Goal: Information Seeking & Learning: Learn about a topic

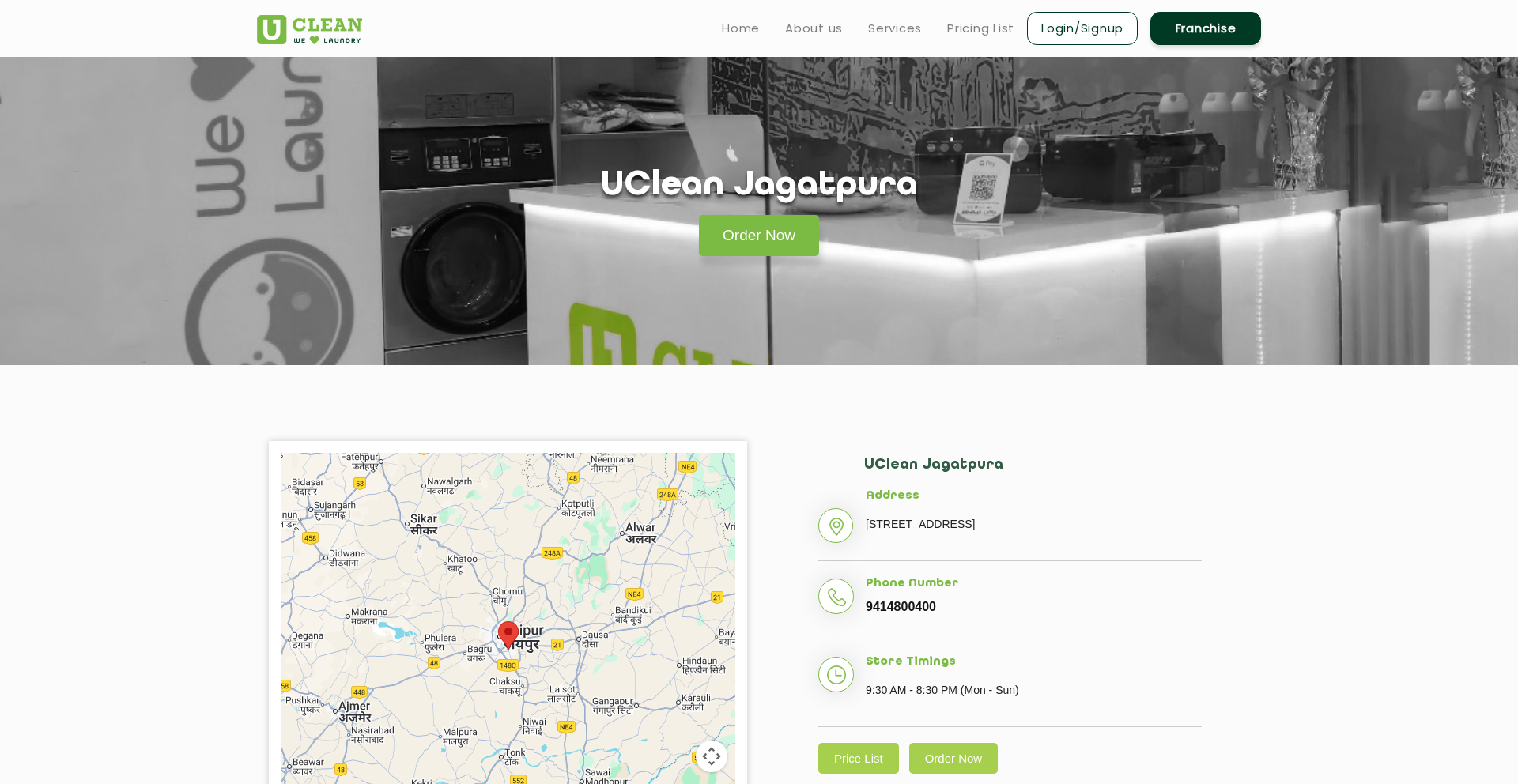
click at [334, 34] on img at bounding box center [309, 29] width 105 height 29
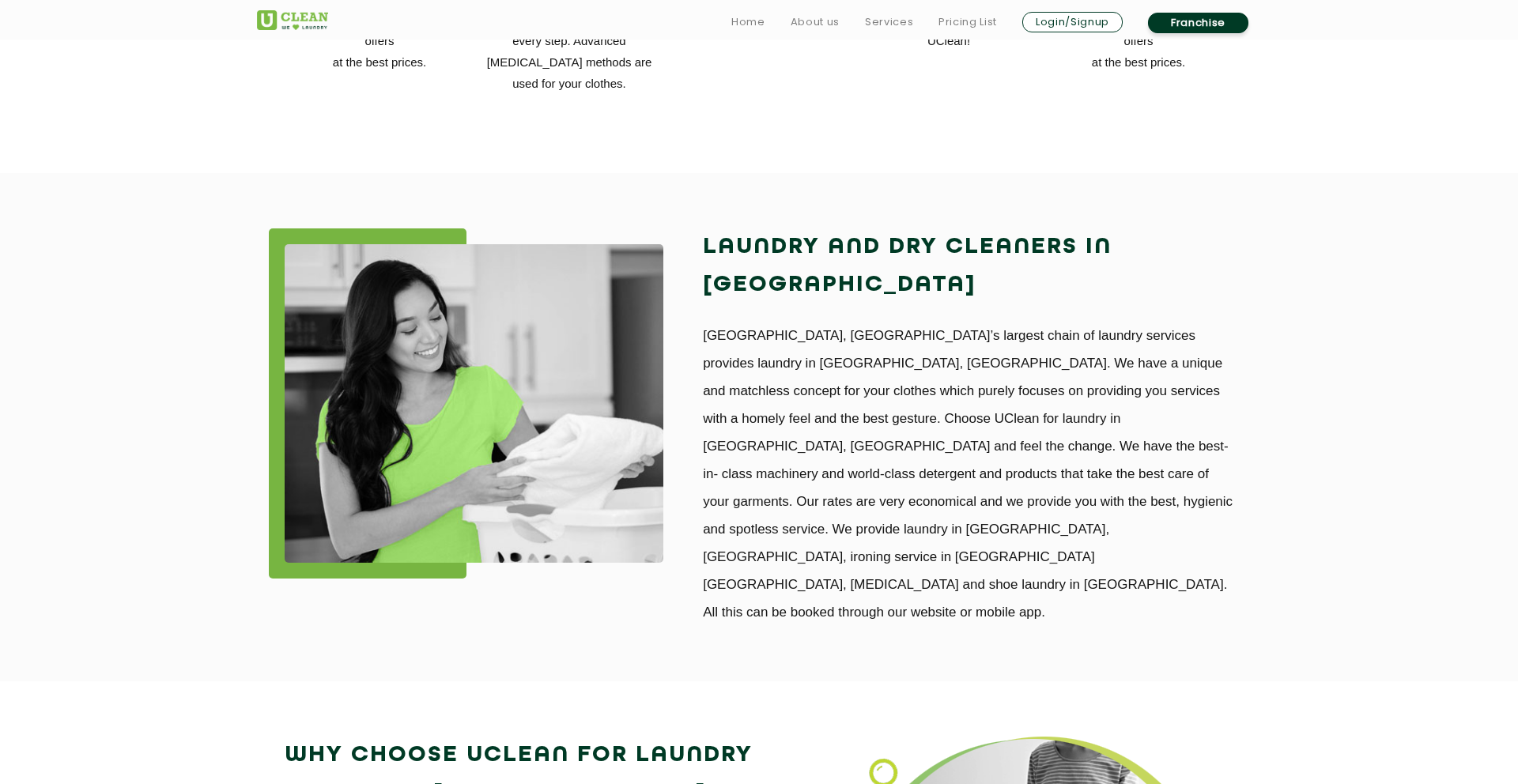
scroll to position [1278, 0]
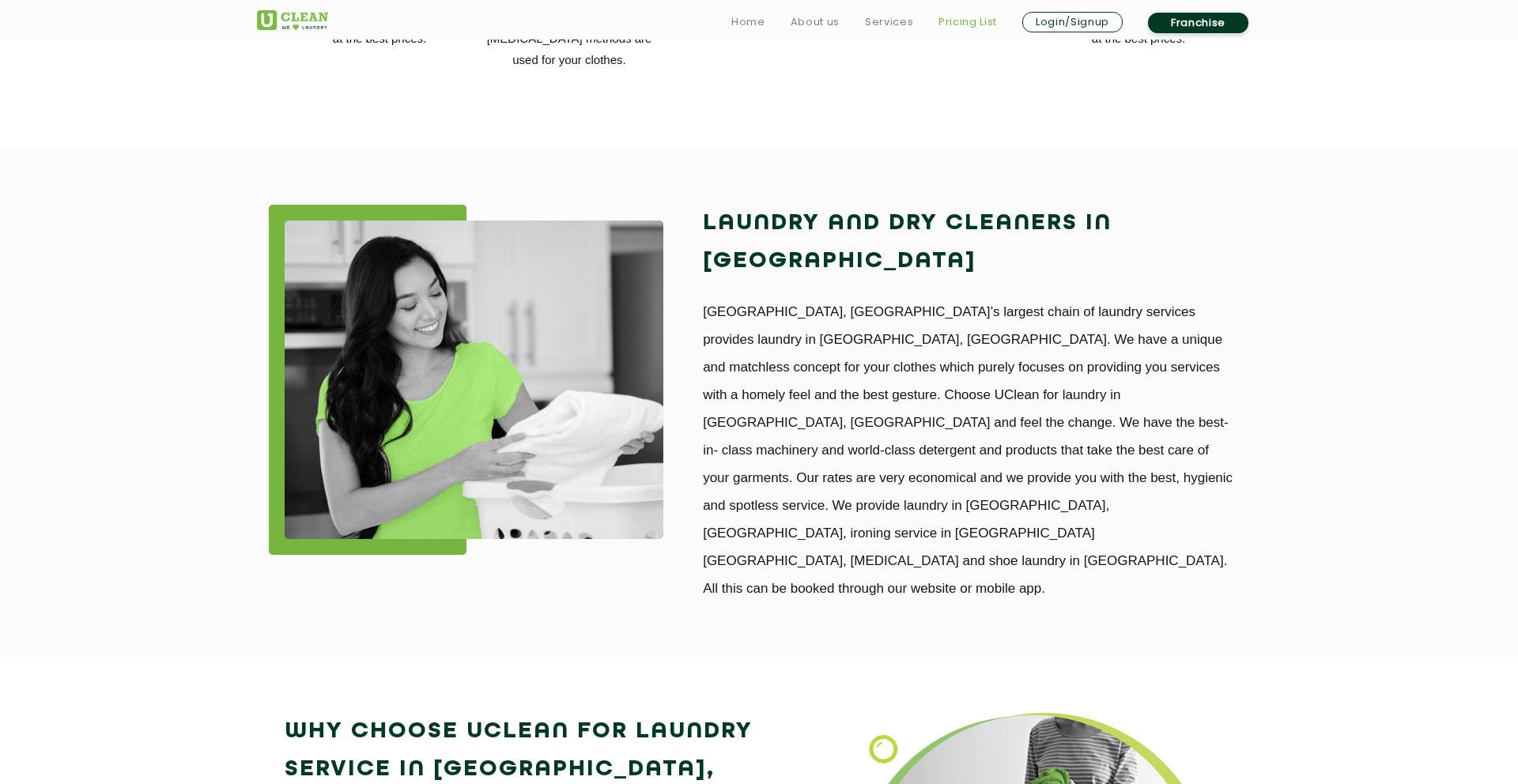
click at [963, 23] on link "Pricing List" at bounding box center [967, 22] width 59 height 19
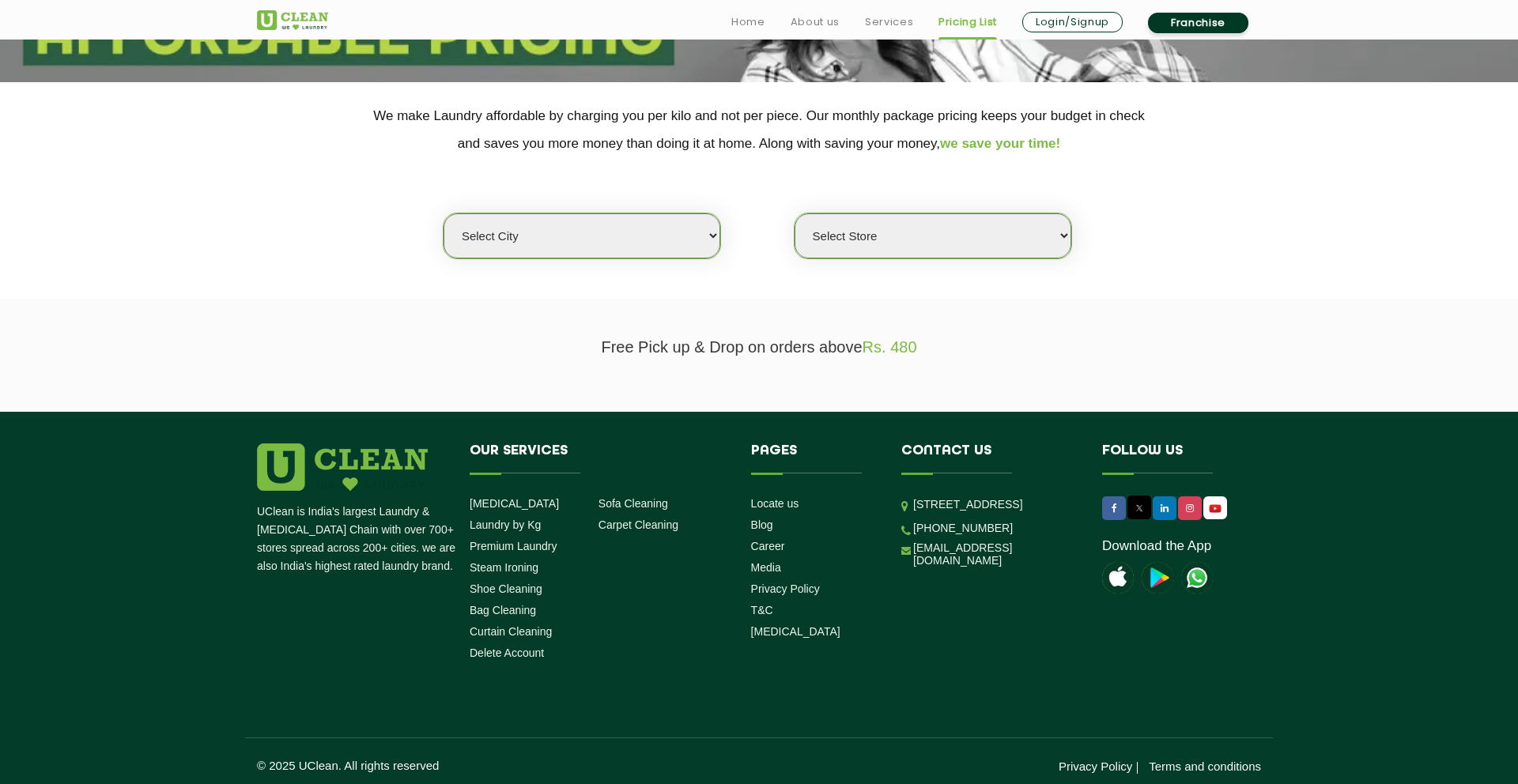
scroll to position [291, 0]
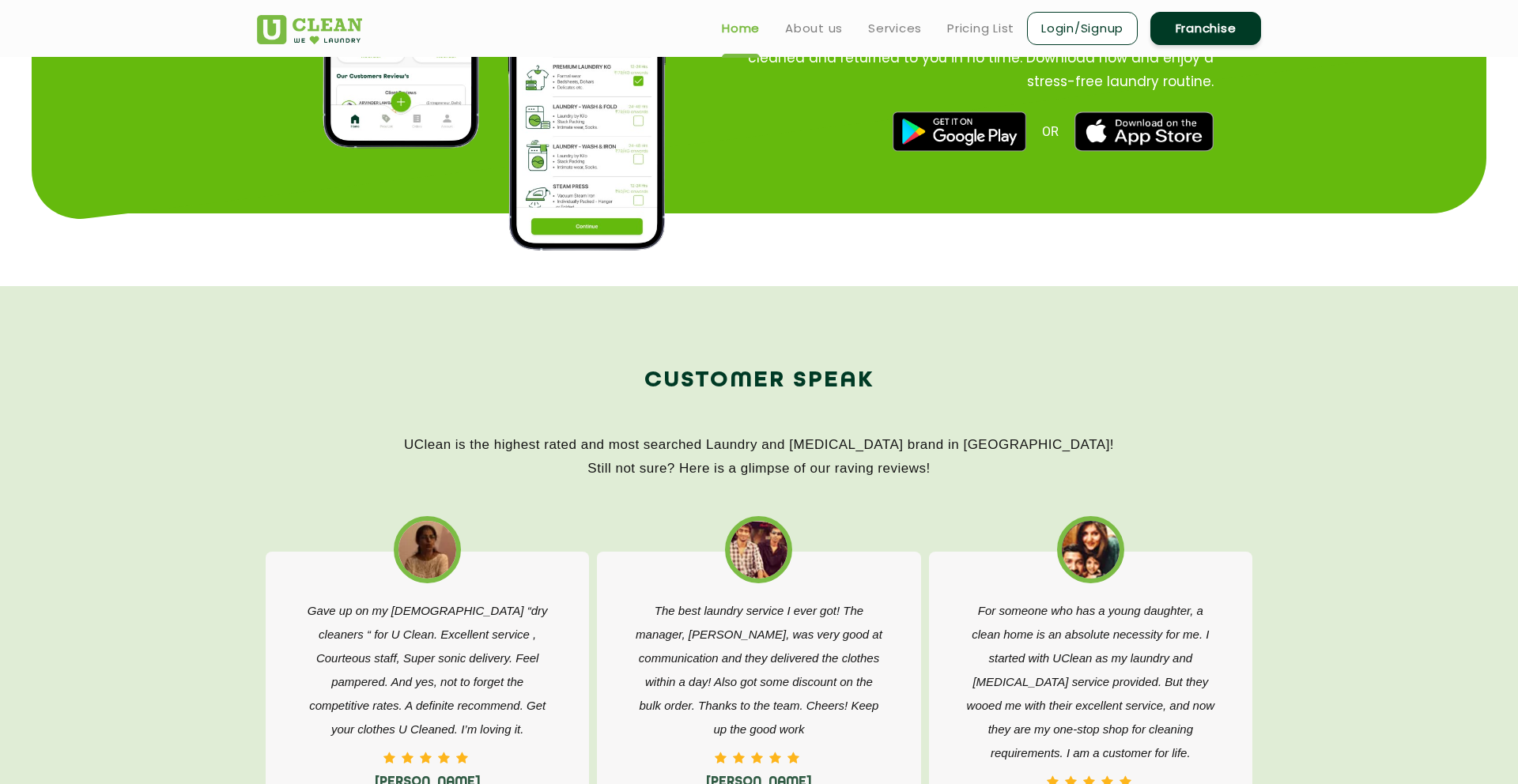
scroll to position [2127, 0]
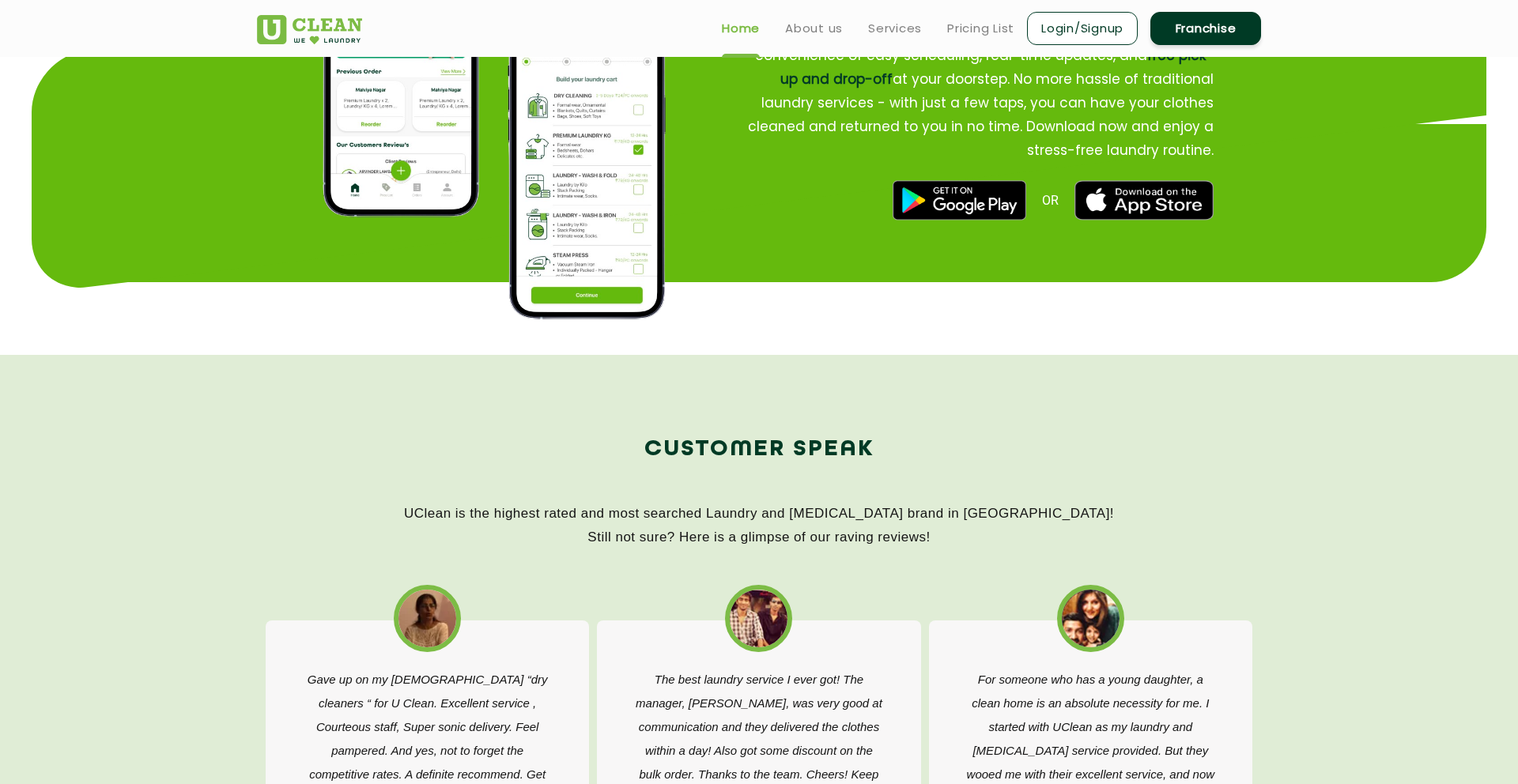
click at [961, 204] on img at bounding box center [958, 200] width 133 height 40
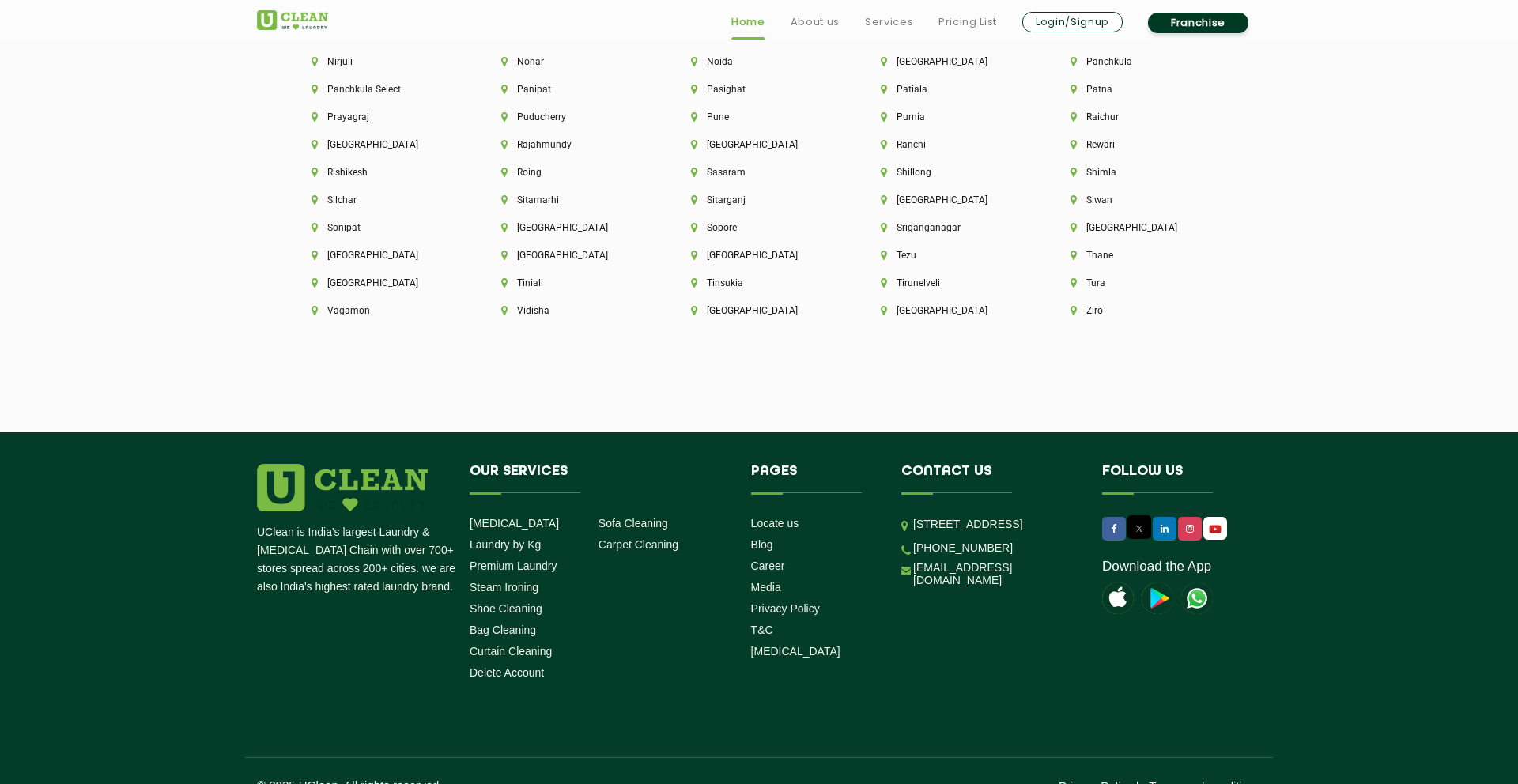
scroll to position [4465, 0]
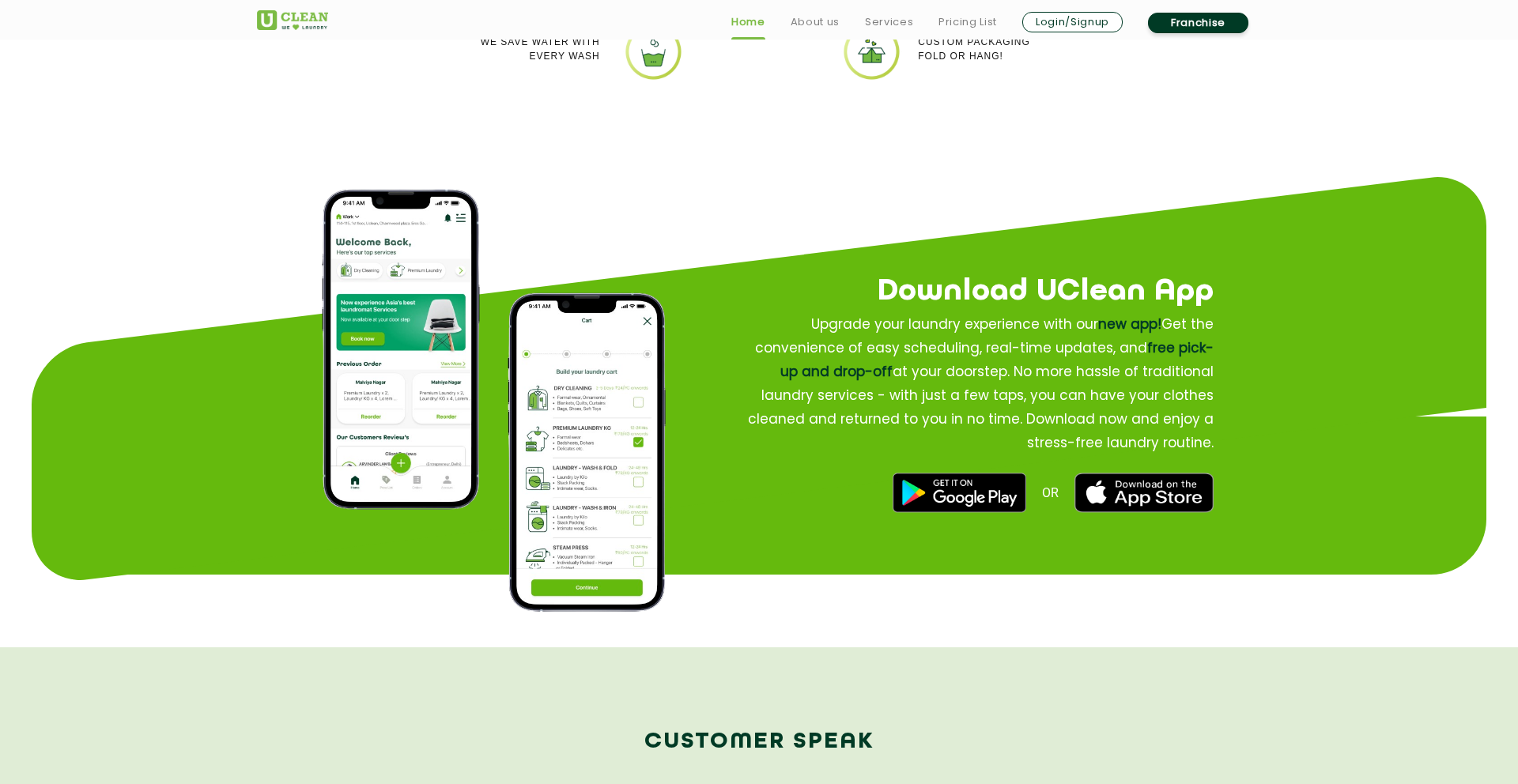
scroll to position [2007, 0]
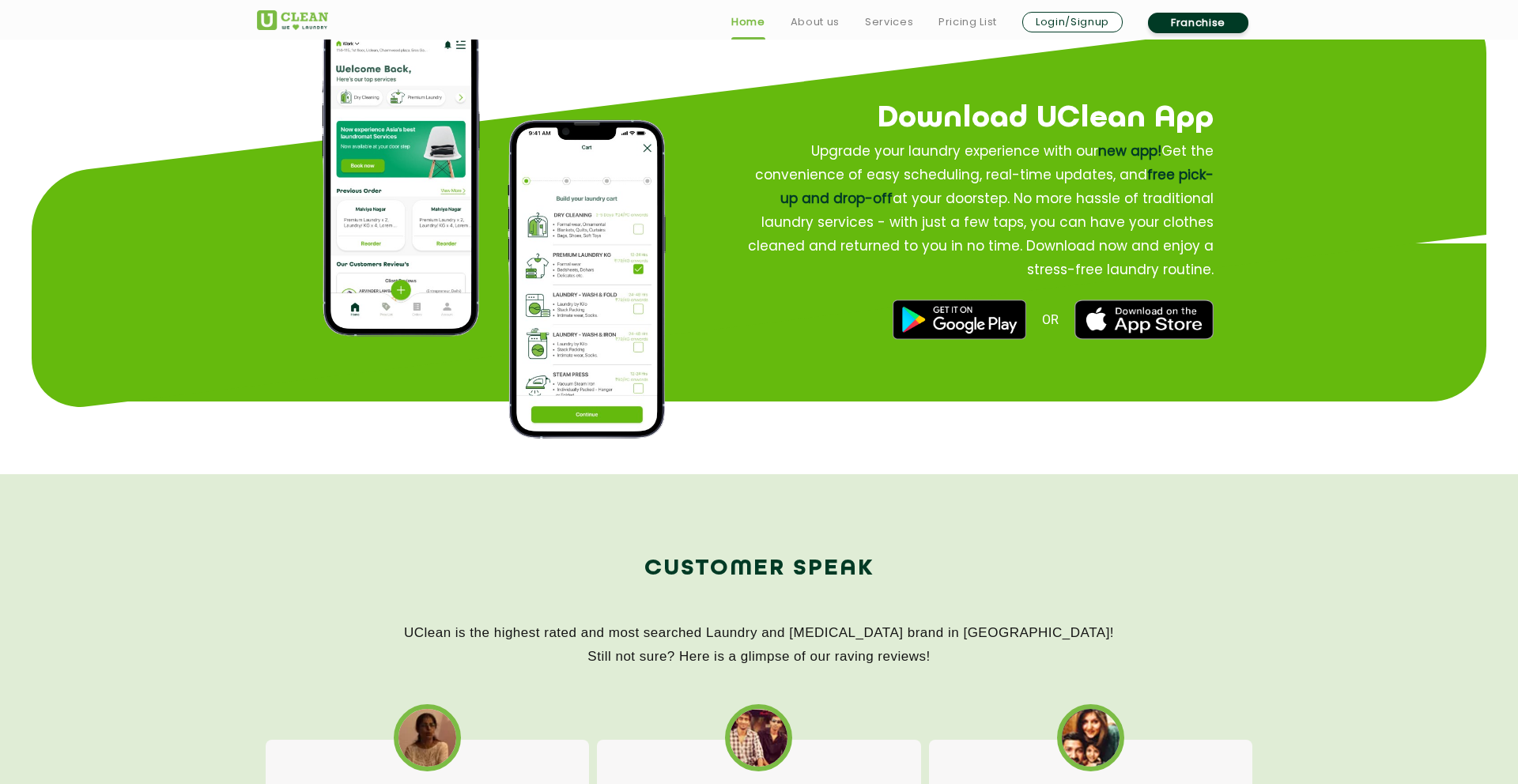
click at [955, 318] on img at bounding box center [958, 319] width 133 height 40
click at [964, 25] on link "Pricing List" at bounding box center [967, 22] width 59 height 19
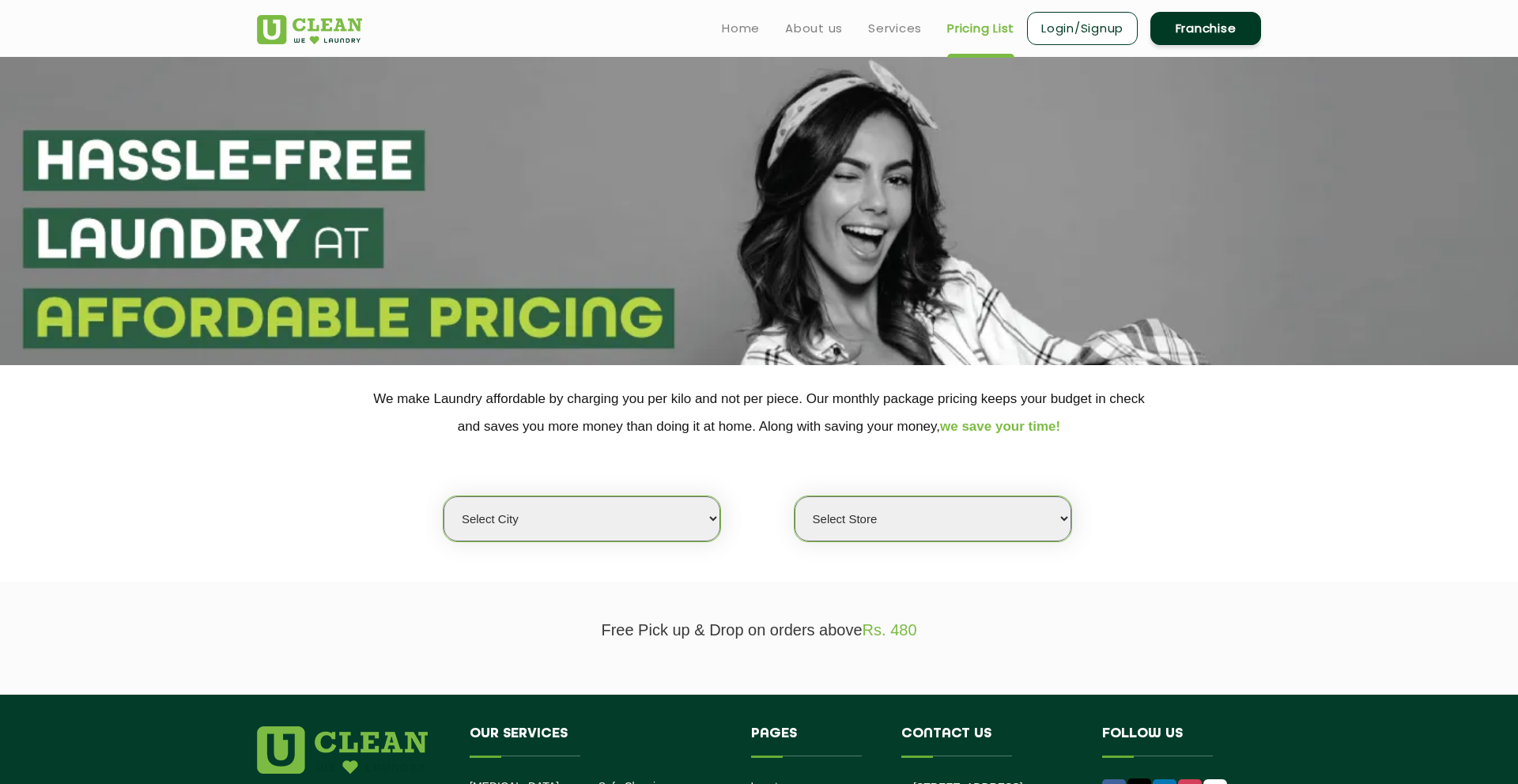
click at [710, 309] on section at bounding box center [759, 211] width 1518 height 309
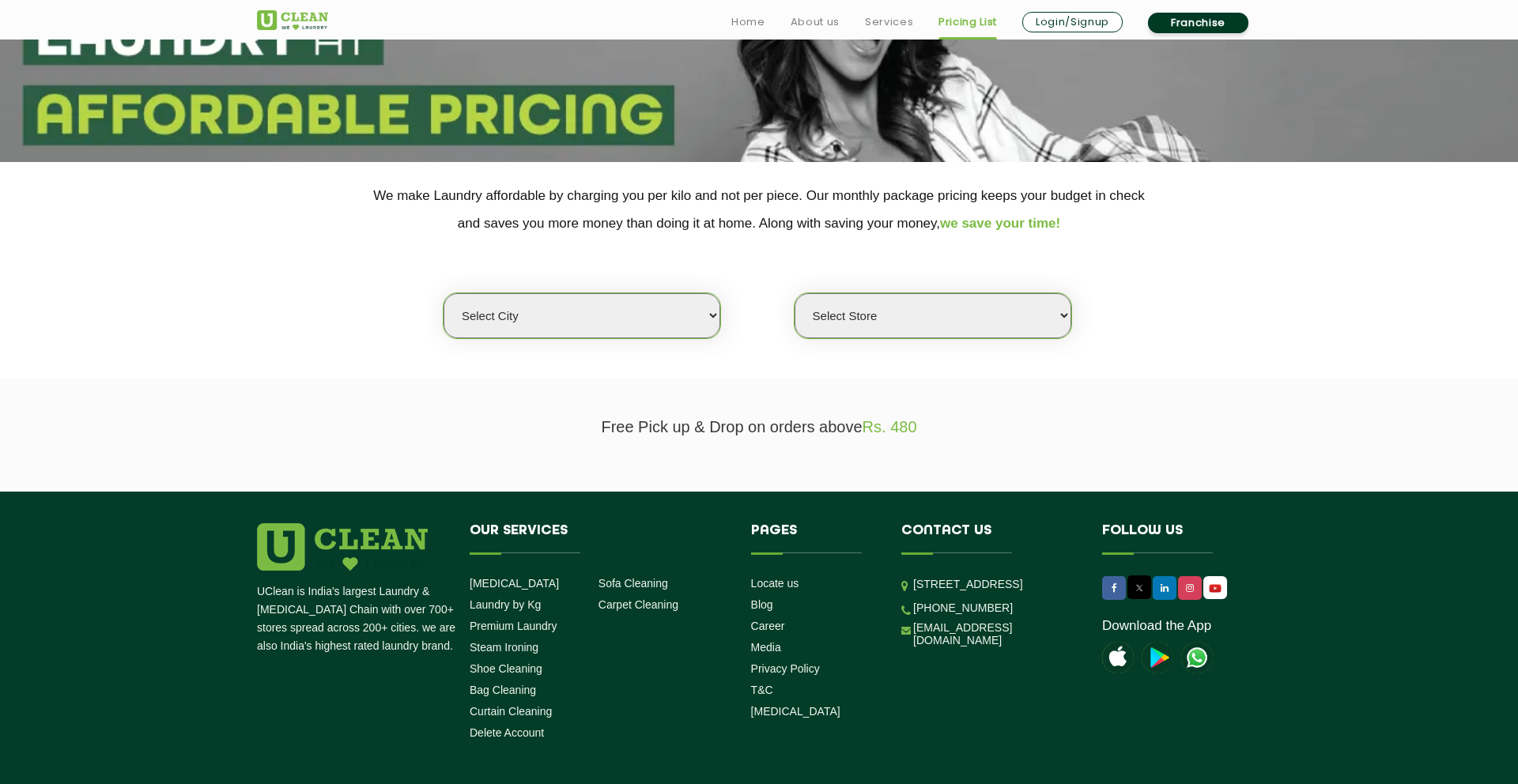
scroll to position [261, 0]
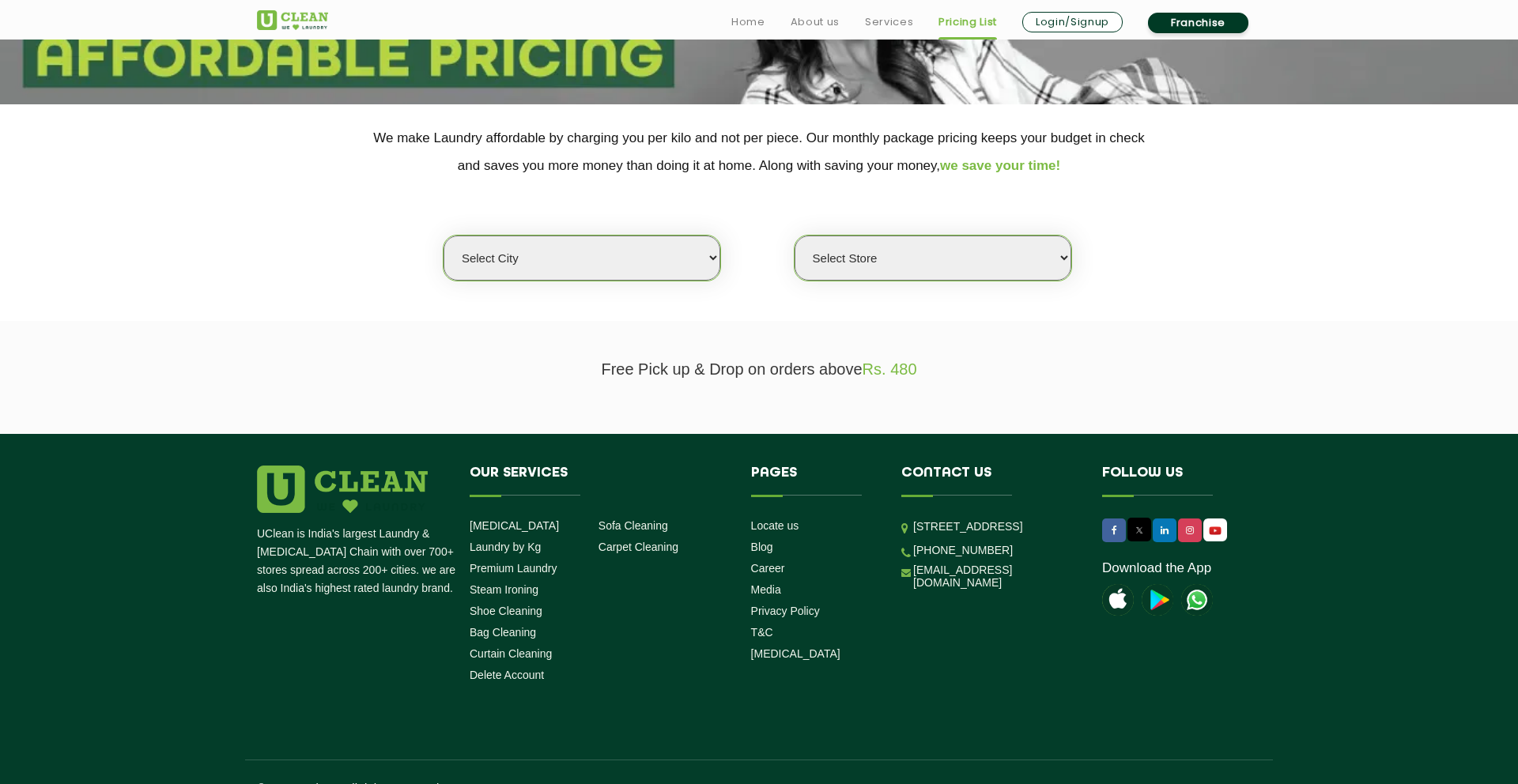
click at [558, 272] on select "Select city Aalo Agartala Agra Ahmedabad Akola Aligarh Alwar - UClean Select Am…" at bounding box center [582, 258] width 277 height 45
select select "26"
click at [444, 236] on select "Select city Aalo Agartala Agra Ahmedabad Akola Aligarh Alwar - UClean Select Am…" at bounding box center [582, 258] width 277 height 45
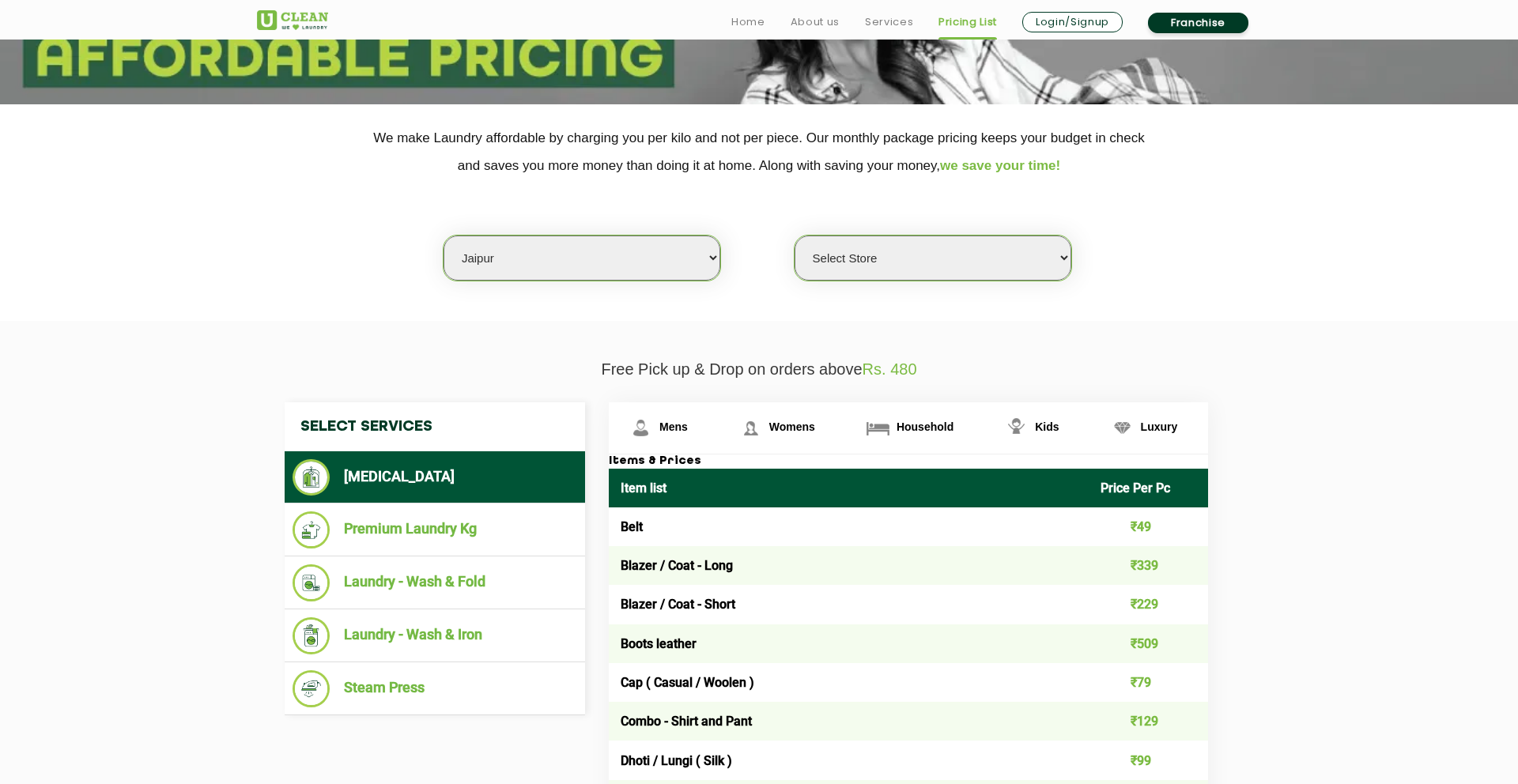
click at [899, 255] on select "Select Store UClean Jagatpura UClean Vaishali Nagar Jaipur UClean Vidhyadhar Na…" at bounding box center [933, 258] width 277 height 45
select select "214"
click at [795, 236] on select "Select Store UClean Jagatpura UClean Vaishali Nagar Jaipur UClean Vidhyadhar Na…" at bounding box center [933, 258] width 277 height 45
click at [1118, 257] on div "Select city Aalo Agartala Agra Ahmedabad Akola Aligarh Alwar - UClean Select Am…" at bounding box center [759, 230] width 1028 height 102
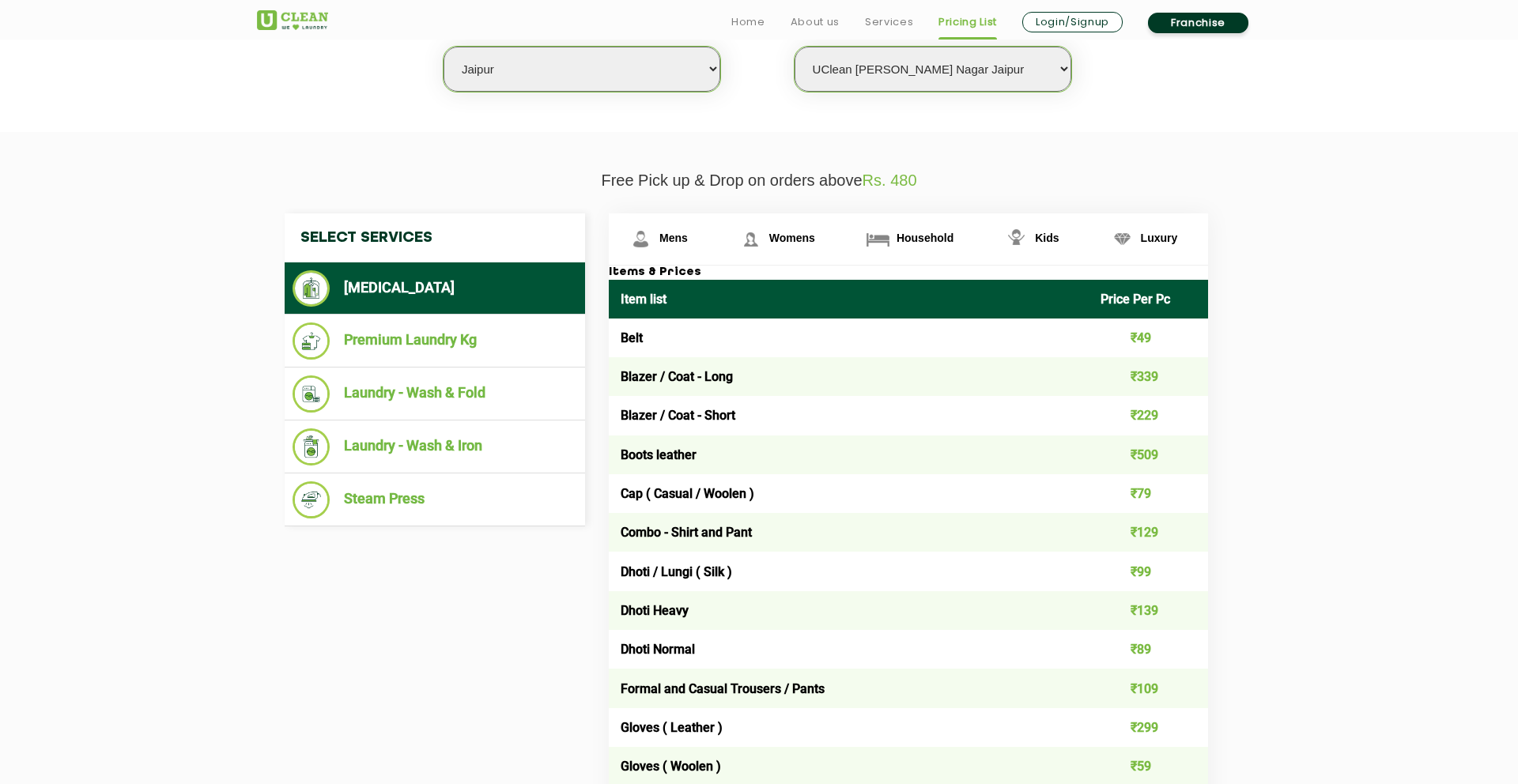
scroll to position [469, 0]
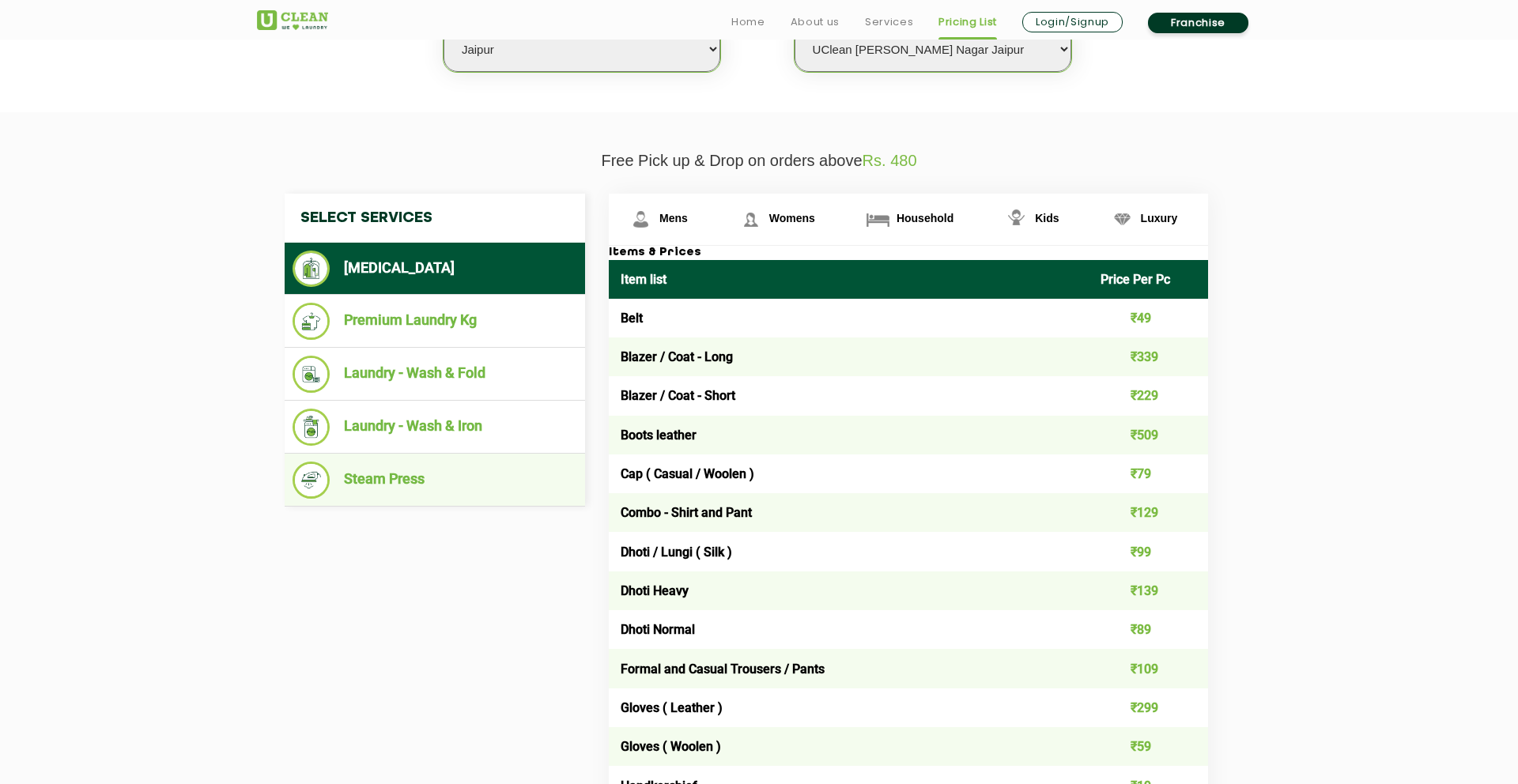
click at [380, 483] on li "Steam Press" at bounding box center [435, 480] width 285 height 37
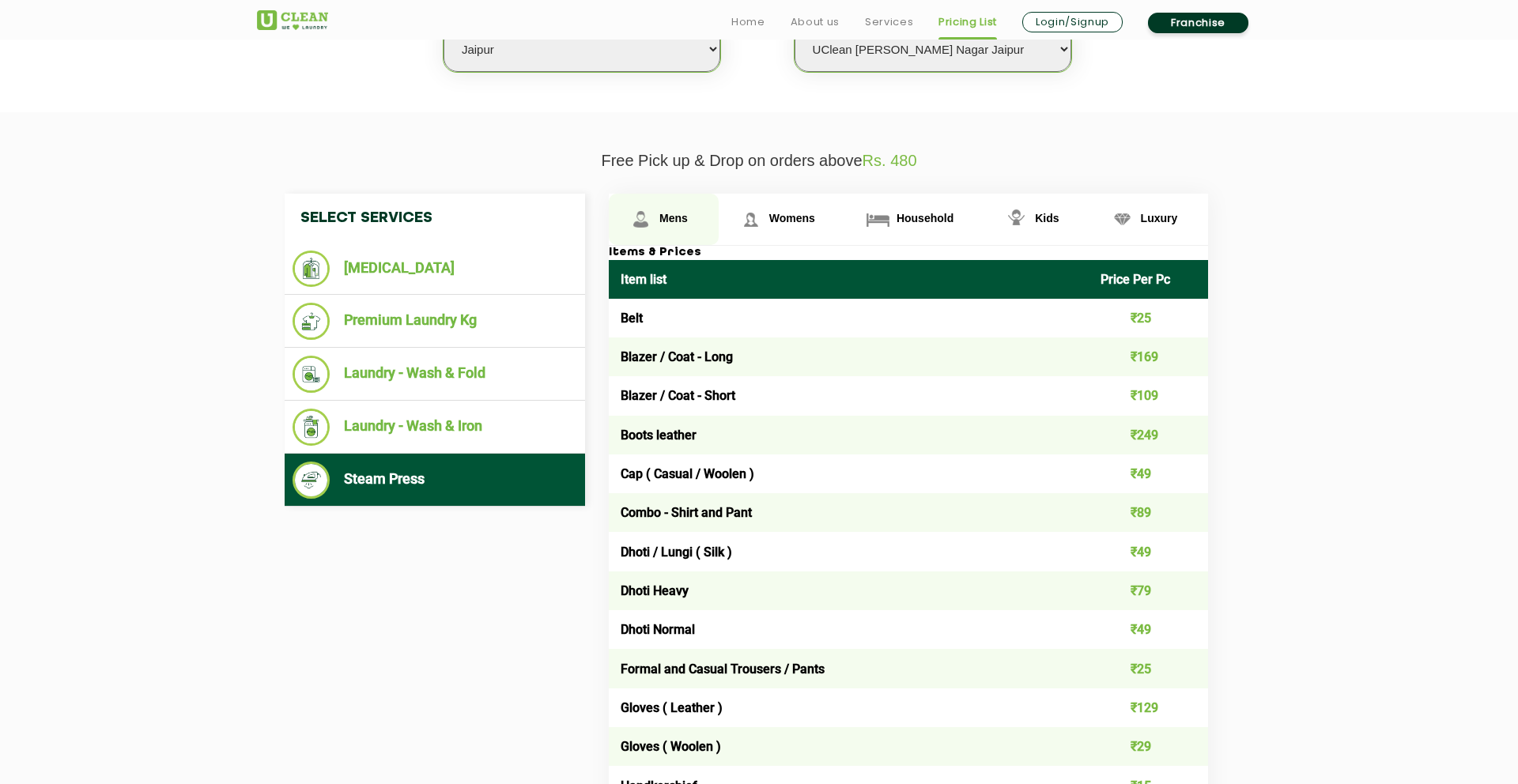
click at [662, 211] on link "Mens" at bounding box center [663, 219] width 110 height 51
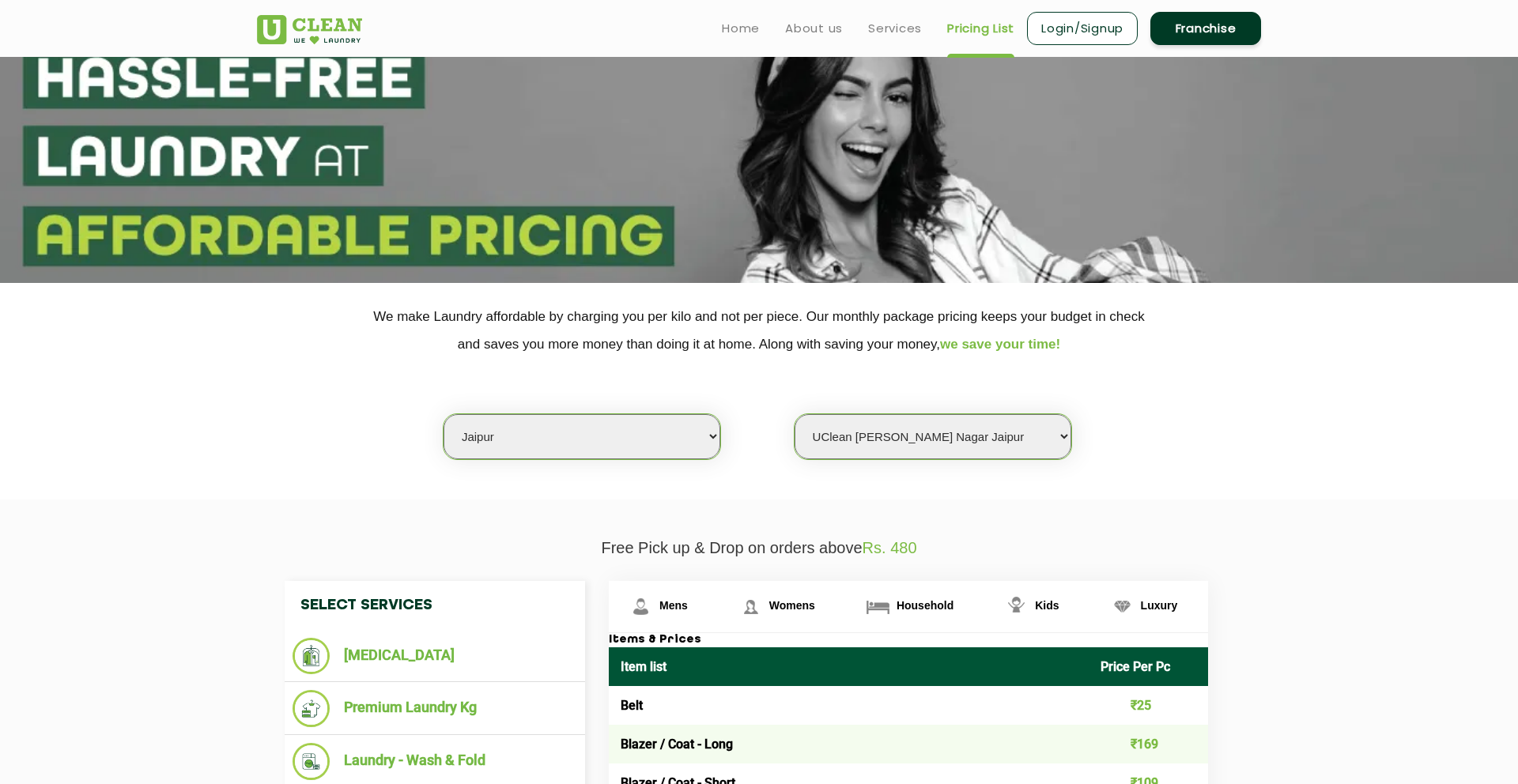
scroll to position [0, 0]
